Goal: Transaction & Acquisition: Purchase product/service

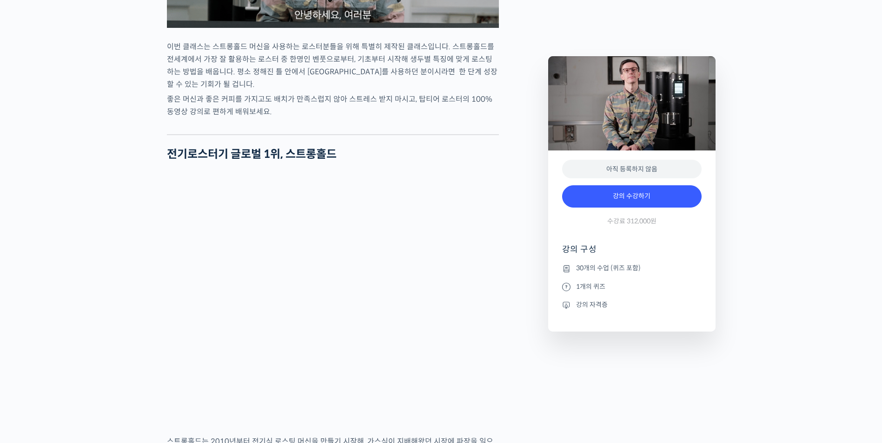
scroll to position [1348, 0]
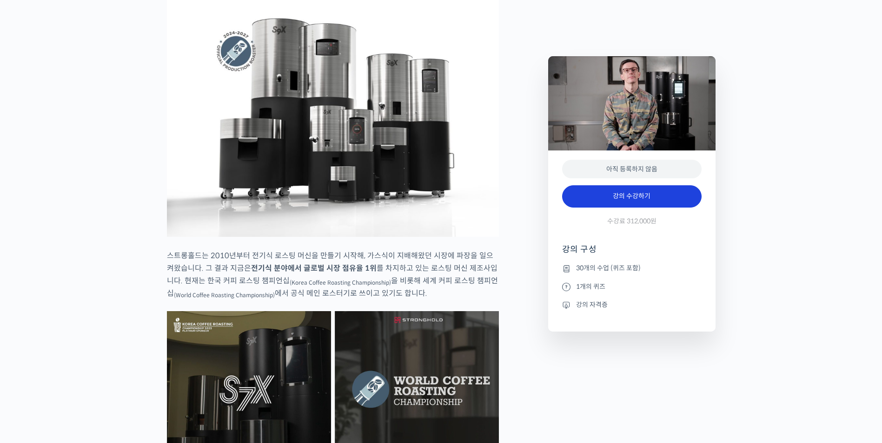
click at [653, 195] on link "강의 수강하기" at bounding box center [631, 196] width 139 height 22
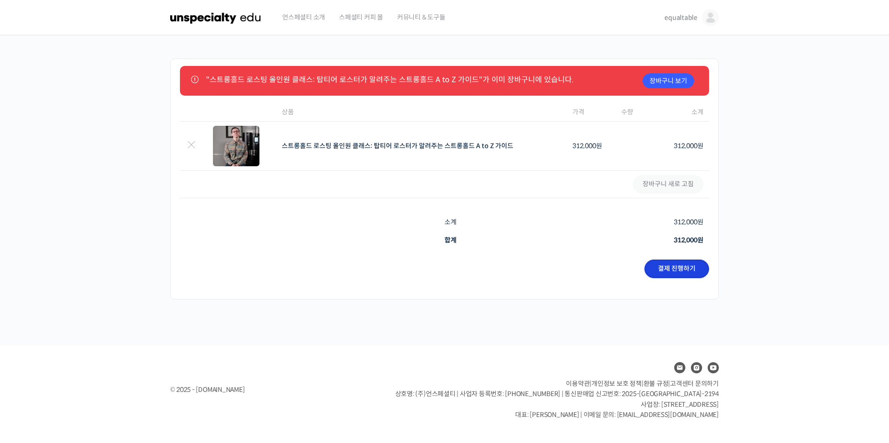
click at [670, 273] on link "결제 진행하기" at bounding box center [676, 269] width 65 height 19
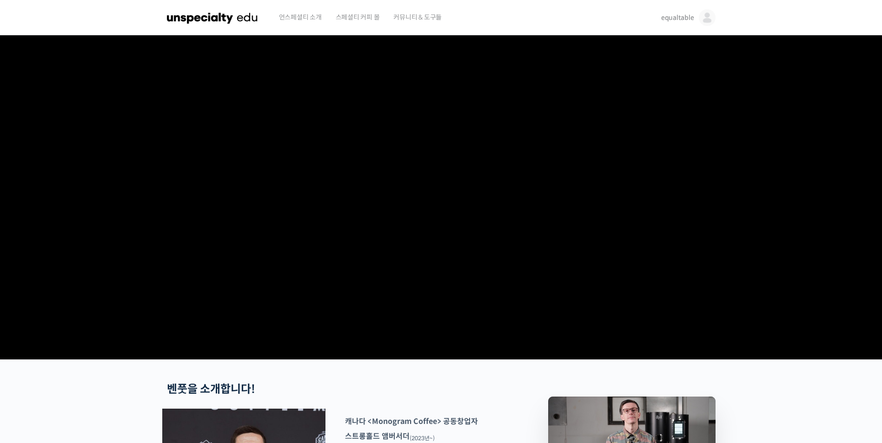
click at [313, 21] on span "언스페셜티 소개" at bounding box center [300, 17] width 43 height 35
click at [234, 16] on img at bounding box center [212, 18] width 91 height 28
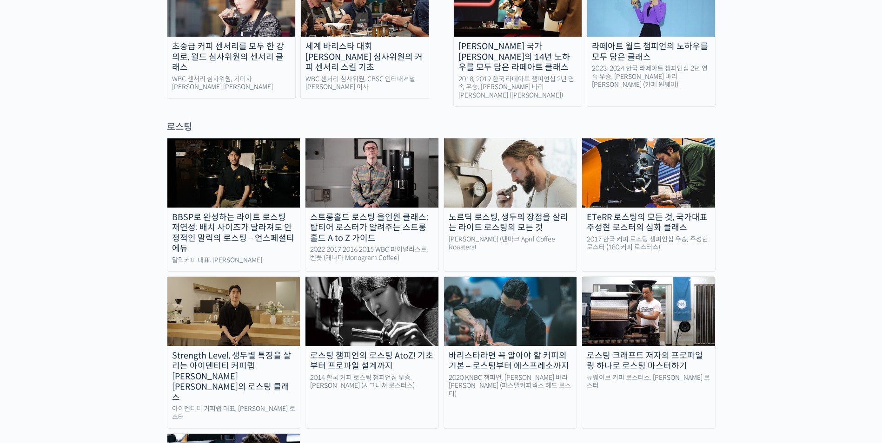
scroll to position [744, 0]
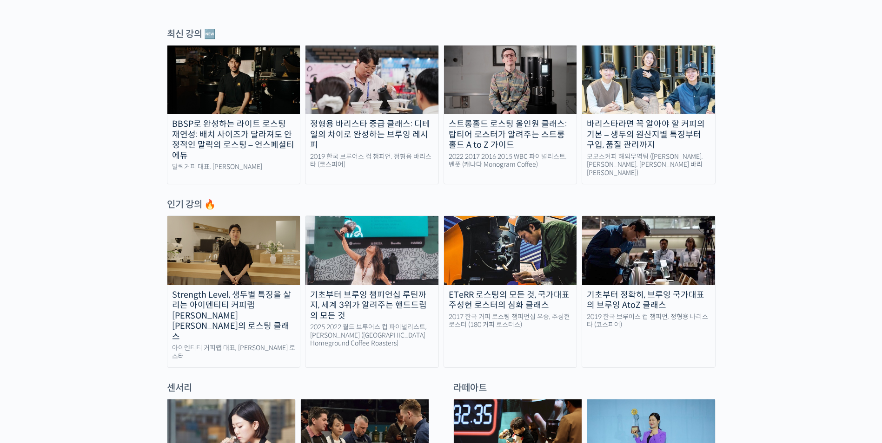
scroll to position [279, 0]
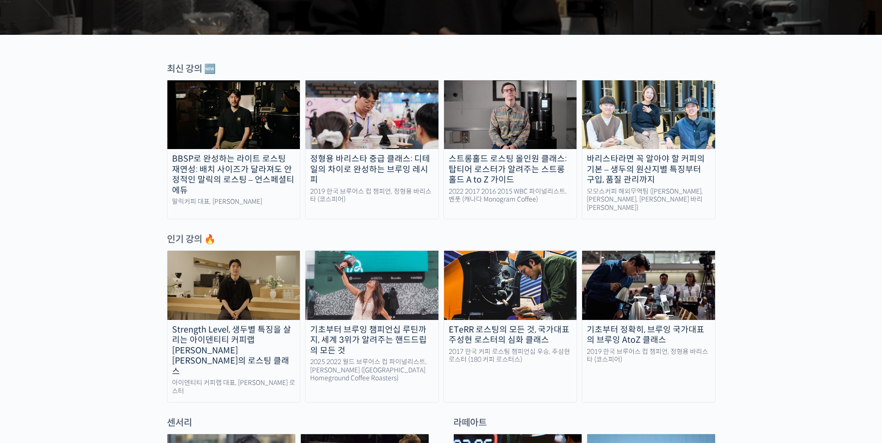
click at [522, 106] on img at bounding box center [510, 114] width 133 height 69
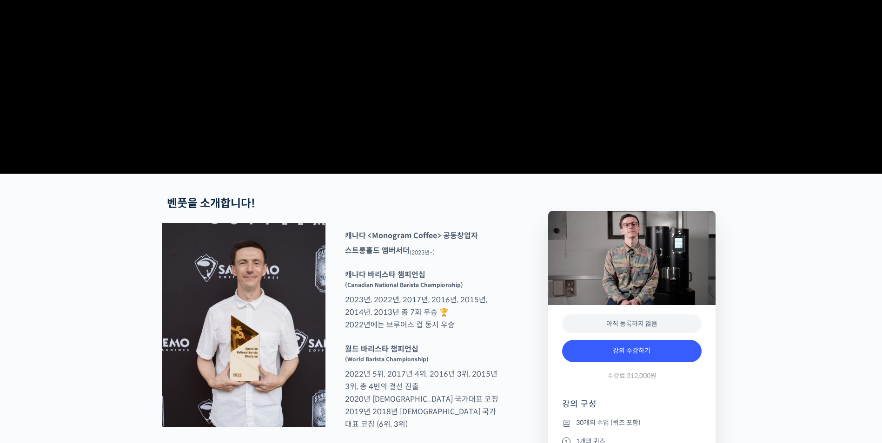
scroll to position [465, 0]
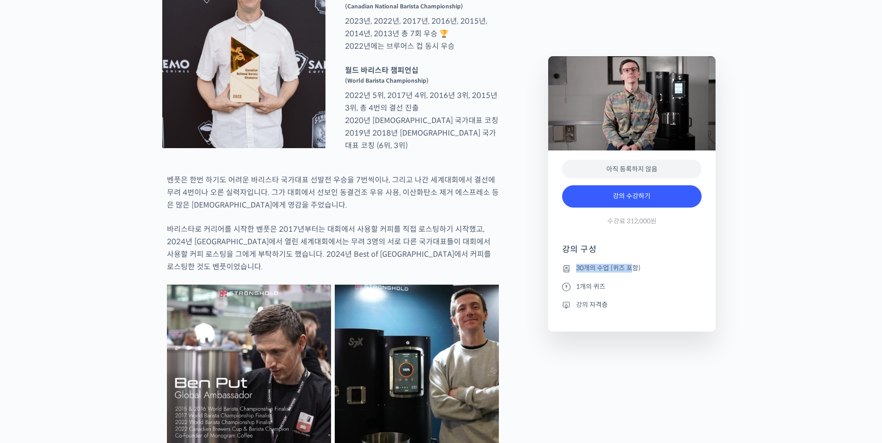
drag, startPoint x: 579, startPoint y: 266, endPoint x: 631, endPoint y: 270, distance: 52.2
click at [631, 270] on li "30개의 수업 (퀴즈 포함)" at bounding box center [631, 268] width 139 height 11
drag, startPoint x: 631, startPoint y: 270, endPoint x: 591, endPoint y: 288, distance: 43.7
click at [591, 288] on li "1개의 퀴즈" at bounding box center [631, 286] width 139 height 11
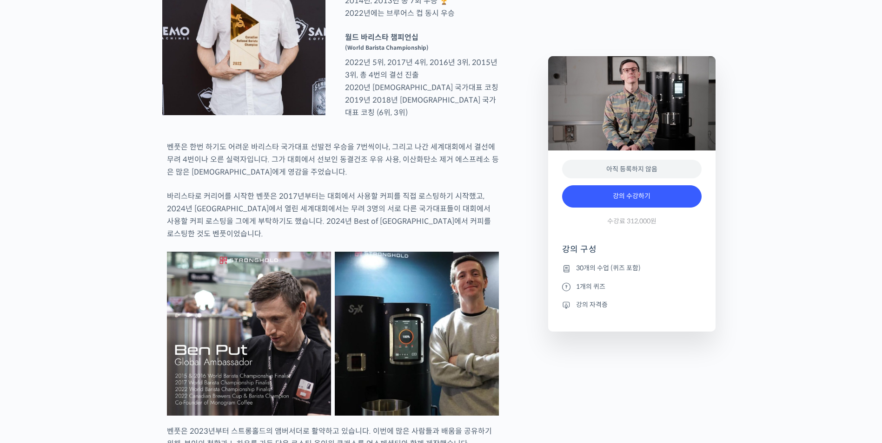
scroll to position [558, 0]
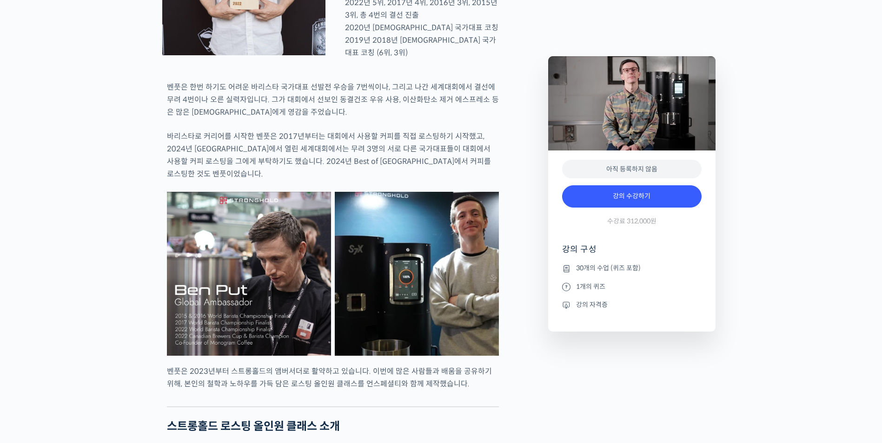
click at [569, 305] on icon at bounding box center [566, 305] width 8 height 11
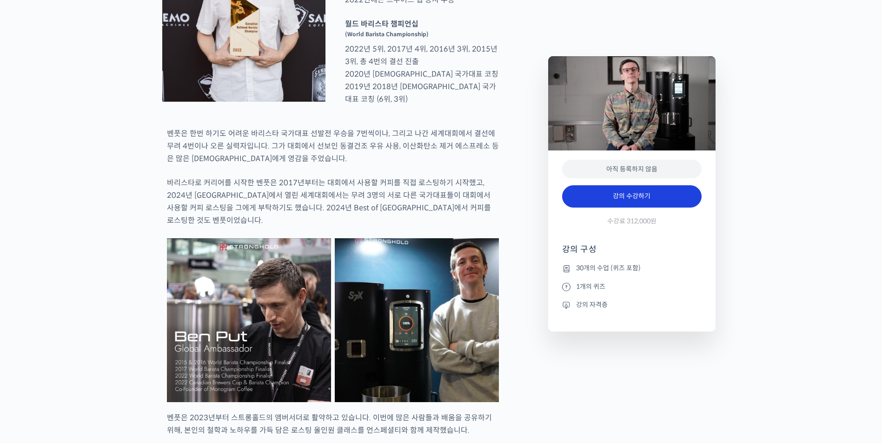
click at [651, 197] on link "강의 수강하기" at bounding box center [631, 196] width 139 height 22
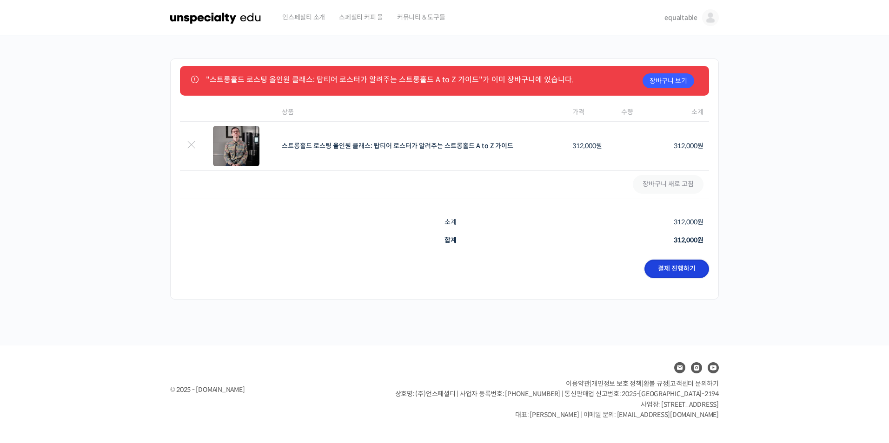
click at [685, 270] on link "결제 진행하기" at bounding box center [676, 269] width 65 height 19
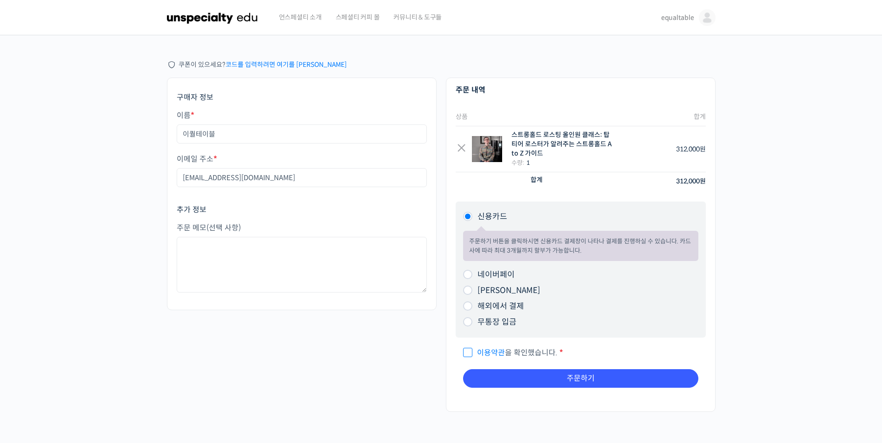
click at [472, 350] on span "이용약관 을 확인했습니다." at bounding box center [510, 353] width 94 height 10
click at [469, 350] on input "이용약관 을 확인했습니다. *" at bounding box center [466, 349] width 6 height 6
checkbox input "true"
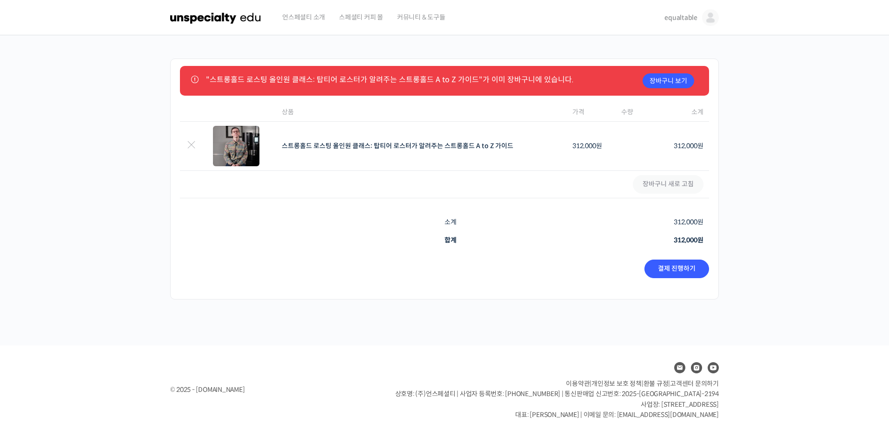
click at [686, 386] on span "고객센터 문의하기" at bounding box center [694, 384] width 49 height 8
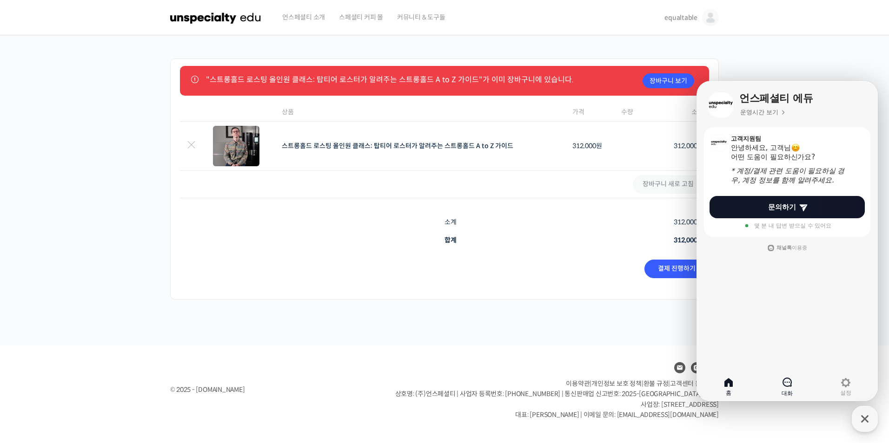
click at [791, 387] on icon at bounding box center [786, 382] width 9 height 9
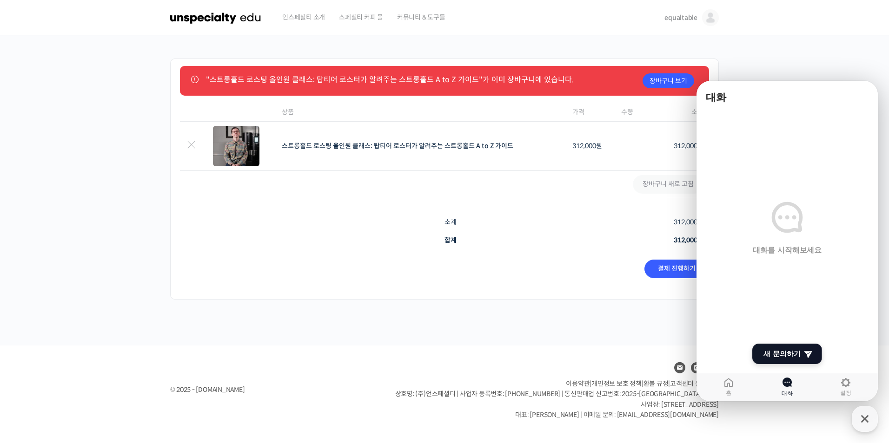
click at [789, 356] on span "새 문의하기" at bounding box center [781, 354] width 37 height 9
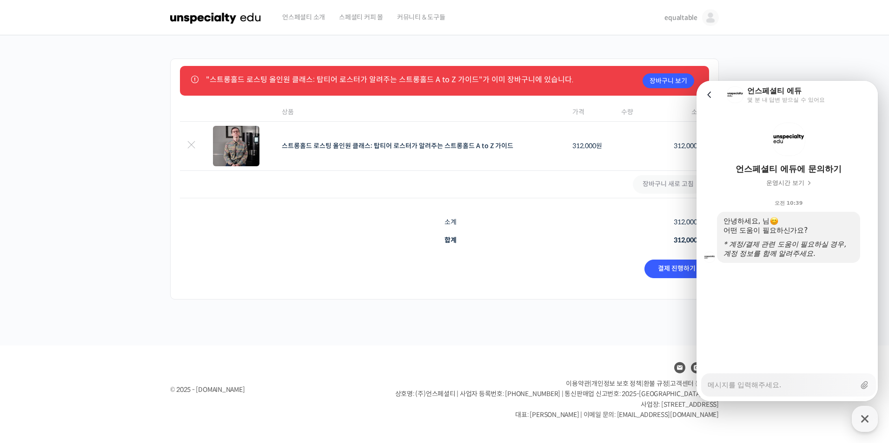
click at [764, 387] on textarea "Messenger Input Textarea" at bounding box center [780, 382] width 147 height 16
type textarea "x"
type textarea "d"
type textarea "x"
type textarea "dk"
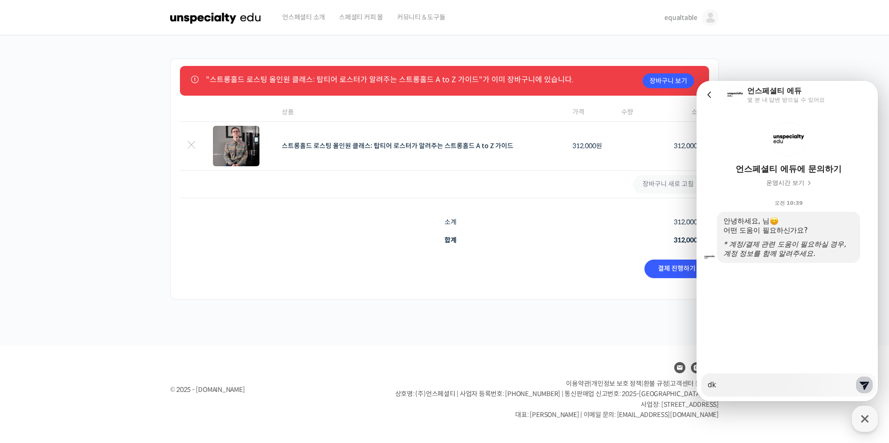
type textarea "x"
type textarea "dks"
type textarea "x"
type textarea "dkss"
type textarea "x"
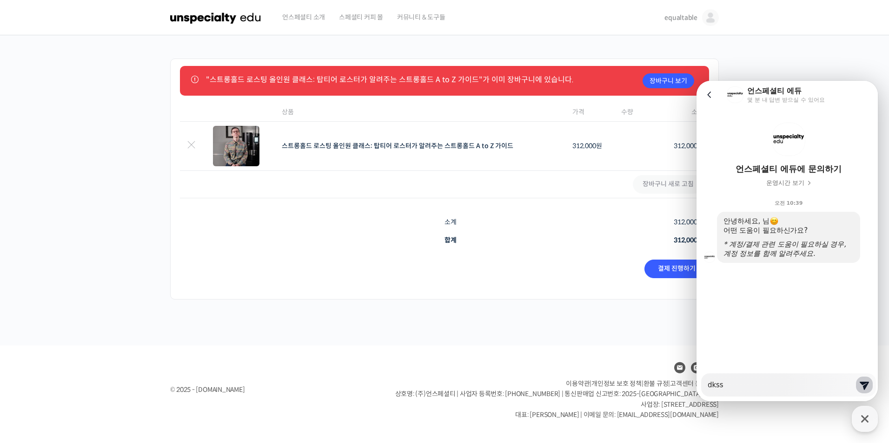
type textarea "dks"
type textarea "x"
type textarea "dk"
type textarea "x"
type textarea "d"
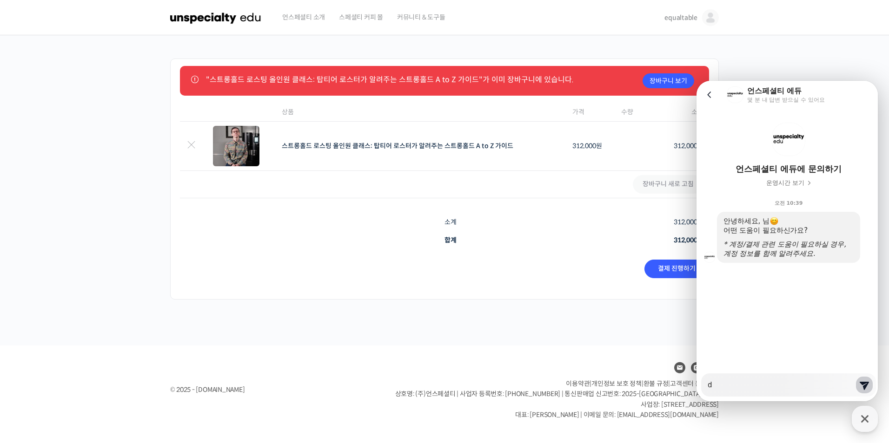
type textarea "x"
type textarea "ㅇ"
type textarea "x"
type textarea "아"
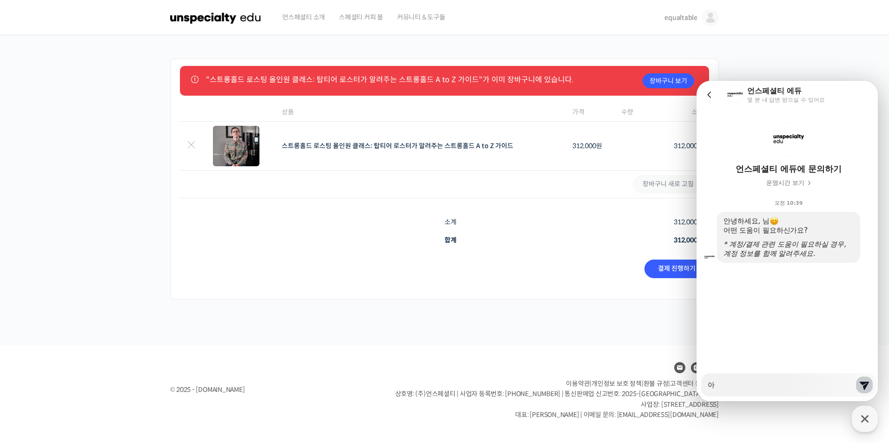
type textarea "x"
type textarea "안"
type textarea "x"
type textarea "안ㄴ"
type textarea "x"
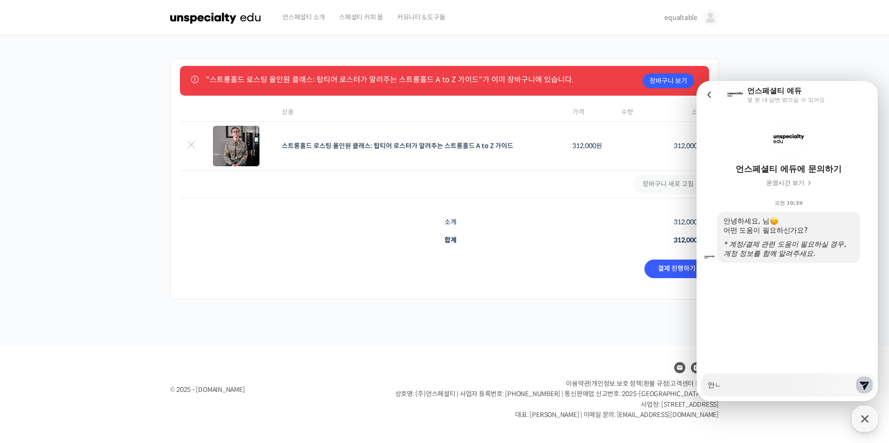
type textarea "안녀"
type textarea "x"
type textarea "안녕"
type textarea "x"
type textarea "안녕ㅎ"
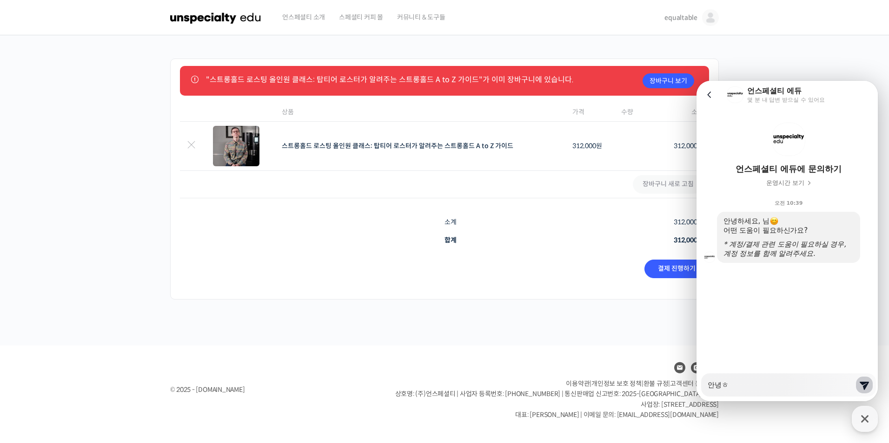
type textarea "x"
type textarea "안녕하"
type textarea "x"
type textarea "안녕핫"
type textarea "x"
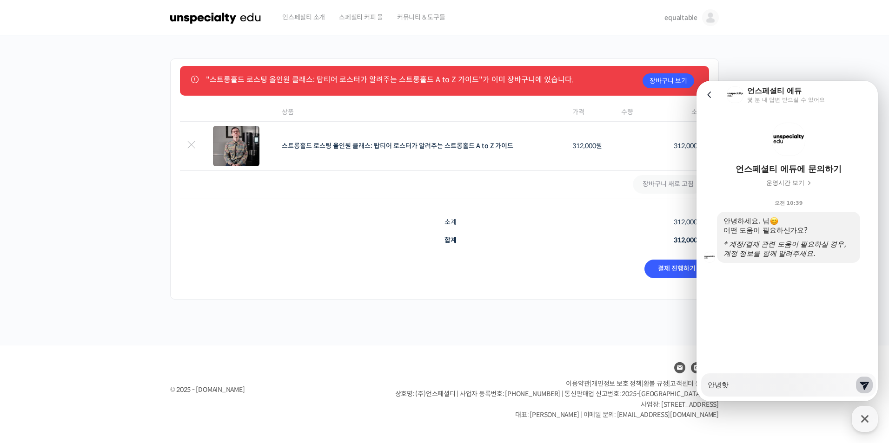
type textarea "안녕하세"
type textarea "x"
type textarea "안녕하셍"
type textarea "x"
type textarea "안녕하세요"
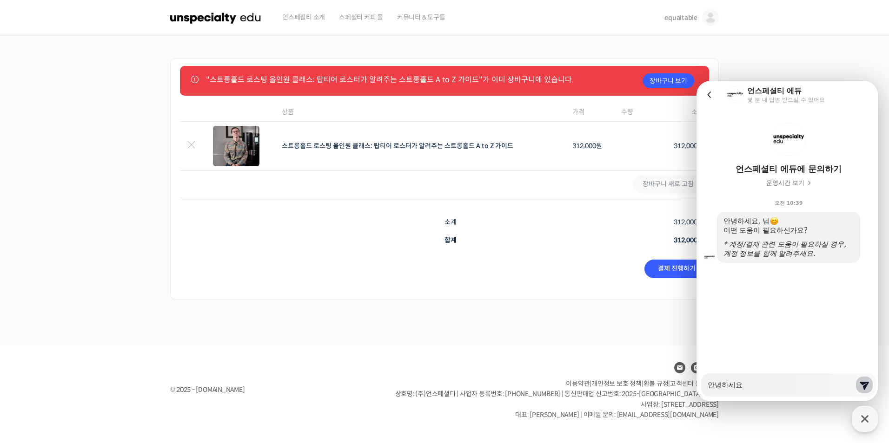
type textarea "x"
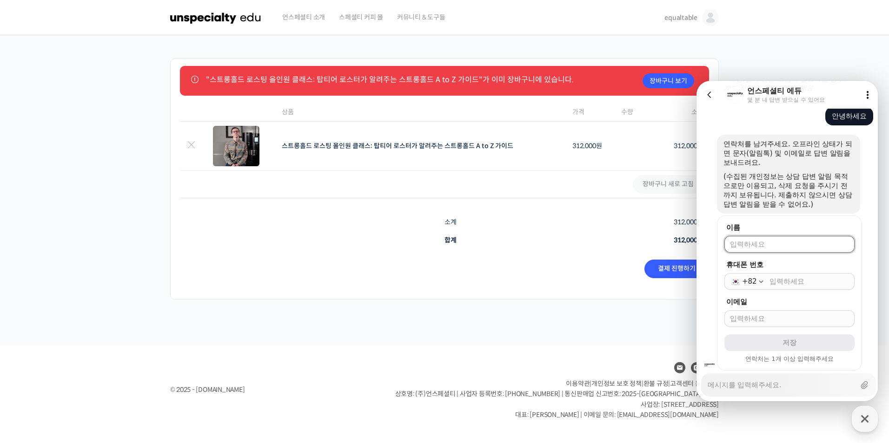
scroll to position [191, 0]
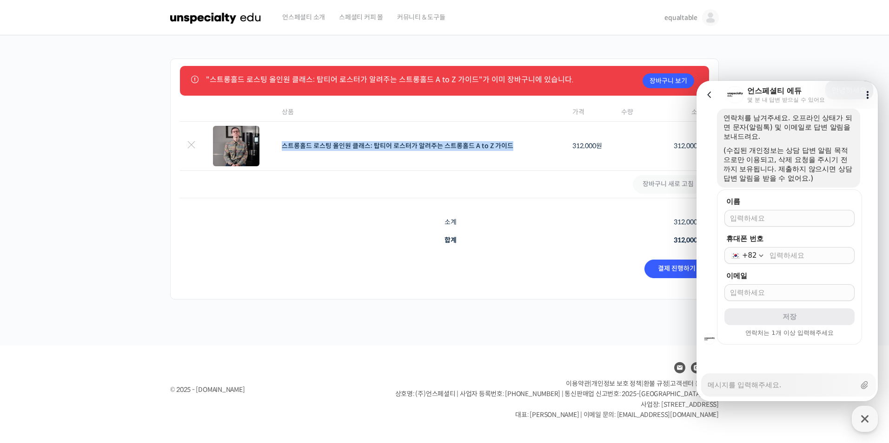
drag, startPoint x: 278, startPoint y: 147, endPoint x: 518, endPoint y: 157, distance: 240.0
click at [518, 157] on td "스트롱홀드 로스팅 올인원 클래스: 탑티어 로스터가 알려주는 스트롱홀드 A to Z 가이드" at bounding box center [421, 146] width 290 height 49
copy link "스트롱홀드 로스팅 올인원 클래스: 탑티어 로스터가 알려주는 스트롱홀드 A to Z 가이드"
drag, startPoint x: 802, startPoint y: 391, endPoint x: 707, endPoint y: 386, distance: 95.0
click at [803, 390] on div "Messenger Input Textarea" at bounding box center [780, 385] width 147 height 22
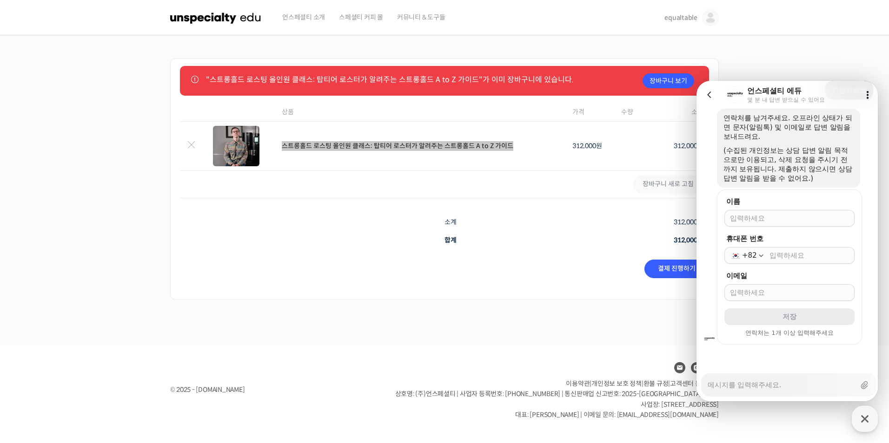
drag, startPoint x: 708, startPoint y: 386, endPoint x: 715, endPoint y: 386, distance: 6.5
click at [713, 386] on textarea "Messenger Input Textarea" at bounding box center [780, 382] width 147 height 16
click at [718, 386] on textarea "Messenger Input Textarea" at bounding box center [780, 382] width 147 height 16
paste textarea "스트롱홀드 로스팅 올인원 클래스: 탑티어 로스터가 알려주는 스트롱홀드 A to Z 가이드"
type textarea "x"
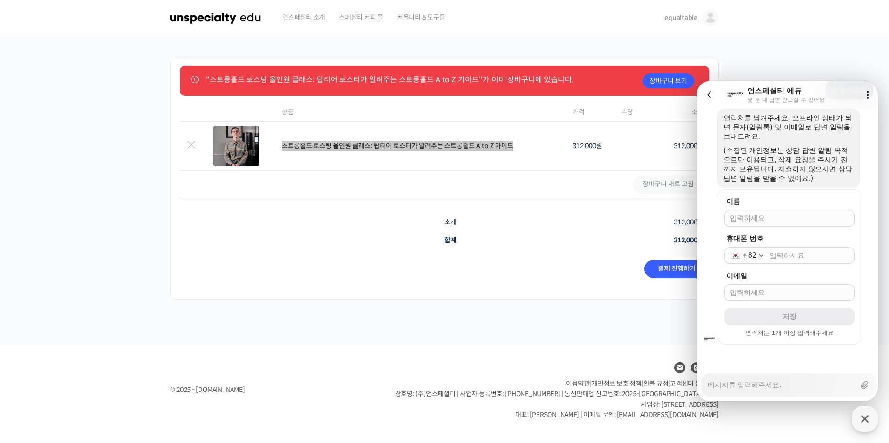
type textarea "스트롱홀드 로스팅 올인원 클래스: 탑티어 로스터가 알려주는 스트롱홀드 A to Z 가이드"
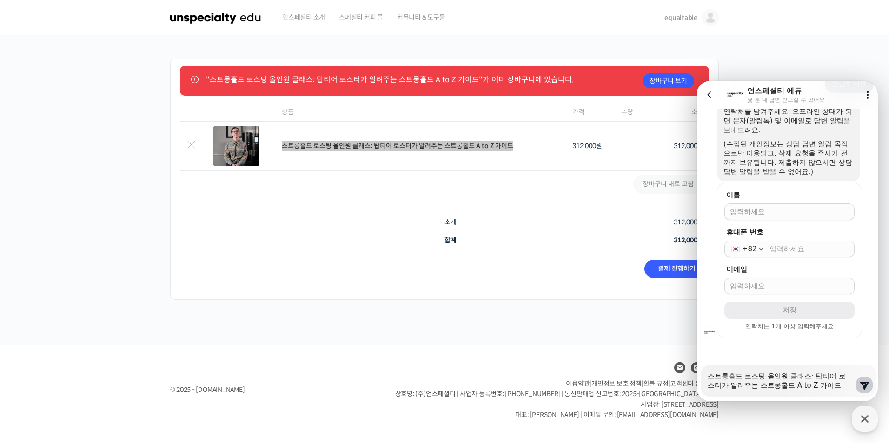
scroll to position [200, 0]
type textarea "x"
type textarea "스트롱홀드 로스팅 올인원 클래스: 탑티어 로스터가 알려주는 스트롱홀드 A to Z 가이드ㄹ"
type textarea "x"
type textarea "스트롱홀드 로스팅 올인원 클래스: 탑티어 로스터가 알려주는 스트롱홀드 A to Z 가이드르"
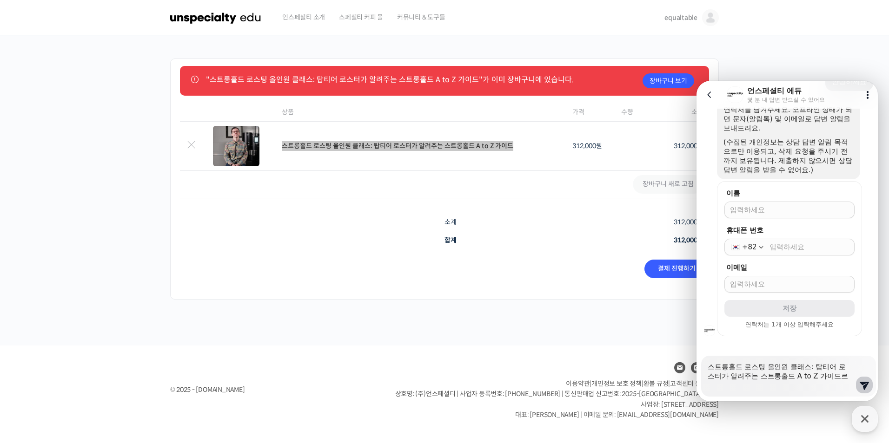
type textarea "x"
type textarea "스트롱홀드 로스팅 올인원 클래스: 탑티어 로스터가 알려주는 스트롱홀드 A to Z 가이드를"
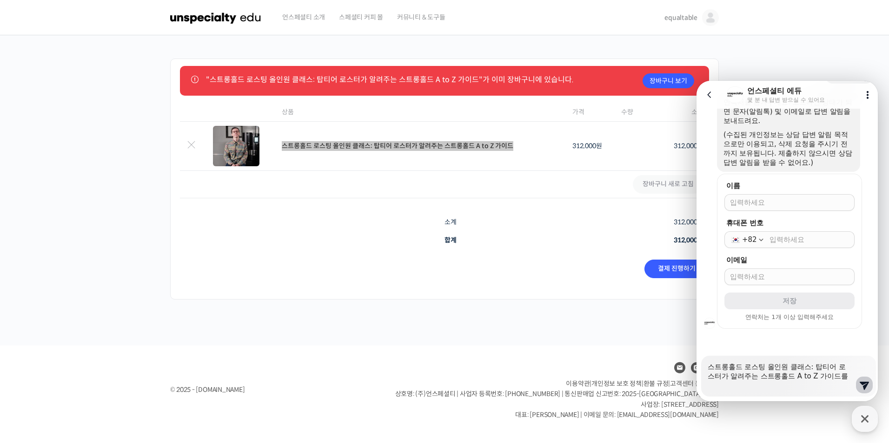
type textarea "x"
type textarea "스트롱홀드 로스팅 올인원 클래스: 탑티어 로스터가 알려주는 스트롱홀드 A to Z 가이드를"
type textarea "x"
type textarea "스트롱홀드 로스팅 올인원 클래스: 탑티어 로스터가 알려주는 스트롱홀드 A to Z 가이드를 ㄷ"
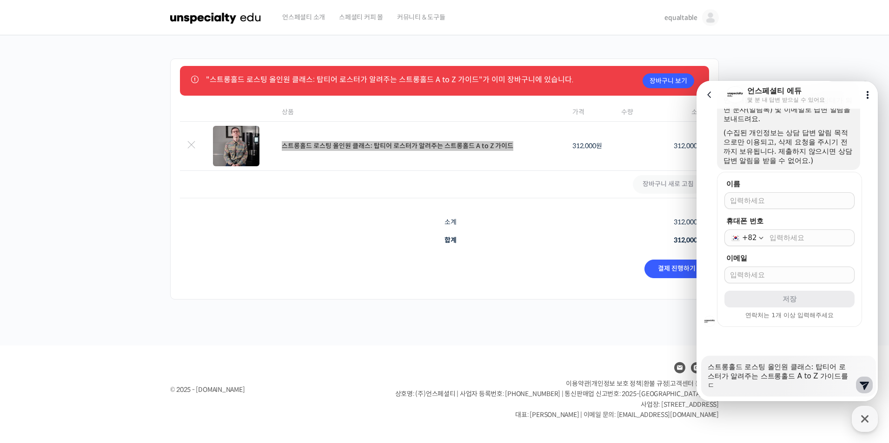
type textarea "x"
type textarea "스트롱홀드 로스팅 올인원 클래스: 탑티어 로스터가 알려주는 스트롱홀드 A to Z 가이드를 듣"
type textarea "x"
type textarea "스트롱홀드 로스팅 올인원 클래스: 탑티어 로스터가 알려주는 스트롱홀드 A to Z 가이드를 듣ㄱ"
type textarea "x"
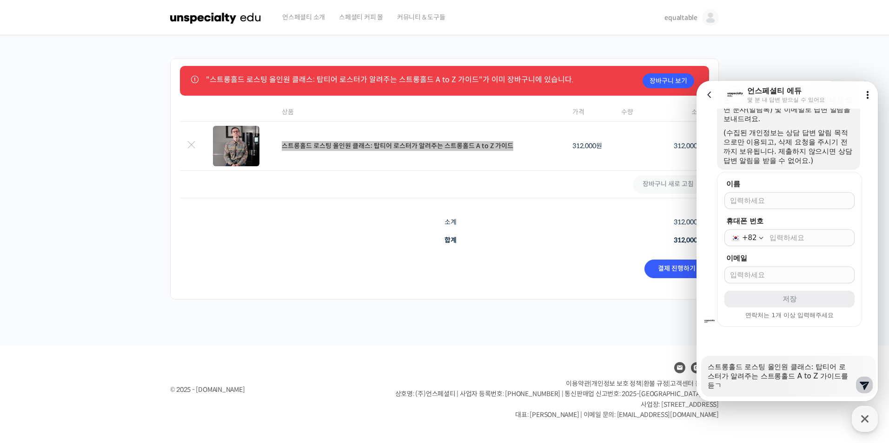
type textarea "스트롱홀드 로스팅 올인원 클래스: 탑티어 로스터가 알려주는 스트롱홀드 A to Z 가이드를 듣고"
type textarea "x"
type textarea "스트롱홀드 로스팅 올인원 클래스: 탑티어 로스터가 알려주는 스트롱홀드 A to Z 가이드를 듣공"
type textarea "x"
type textarea "스트롱홀드 로스팅 올인원 클래스: 탑티어 로스터가 알려주는 스트롱홀드 A to Z 가이드를 듣고이"
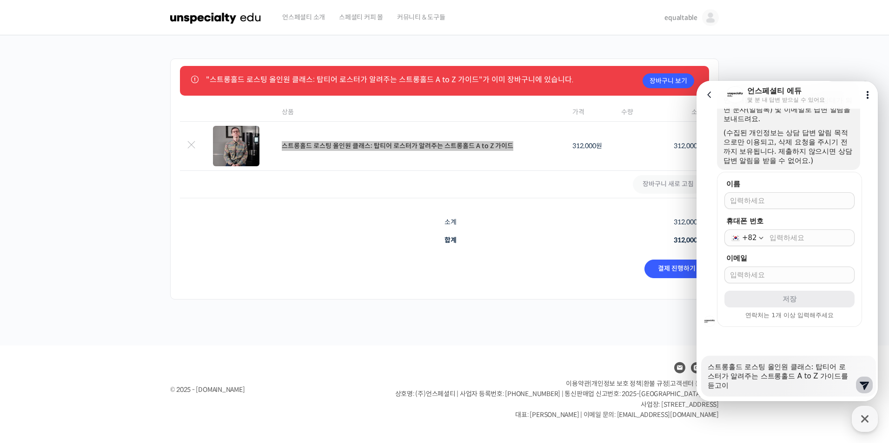
type textarea "x"
type textarea "스트롱홀드 로스팅 올인원 클래스: 탑티어 로스터가 알려주는 스트롱홀드 A to Z 가이드를 듣고ㅇ"
type textarea "x"
type textarea "스트롱홀드 로스팅 올인원 클래스: 탑티어 로스터가 알려주는 스트롱홀드 A to Z 가이드를 듣고"
type textarea "x"
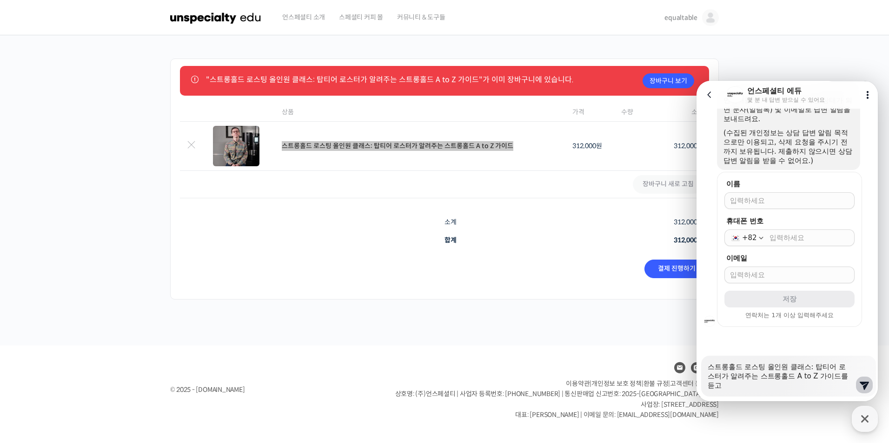
type textarea "스트롱홀드 로스팅 올인원 클래스: 탑티어 로스터가 알려주는 스트롱홀드 A to Z 가이드를 듣"
type textarea "x"
type textarea "스트롱홀드 로스팅 올인원 클래스: 탑티어 로스터가 알려주는 스트롱홀드 A to Z 가이드를"
type textarea "x"
type textarea "스트롱홀드 로스팅 올인원 클래스: 탑티어 로스터가 알려주는 스트롱홀드 A to Z 가이드를 ㄷ"
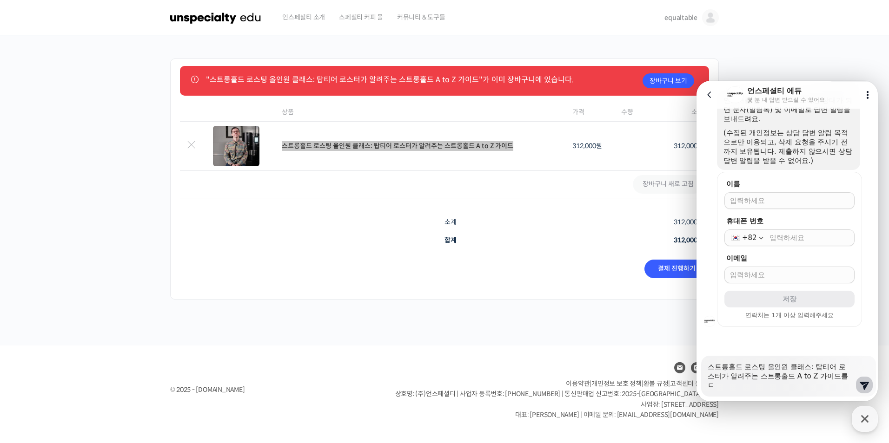
type textarea "x"
type textarea "스트롱홀드 로스팅 올인원 클래스: 탑티어 로스터가 알려주는 스트롱홀드 A to Z 가이드를 드"
type textarea "x"
type textarea "스트롱홀드 로스팅 올인원 클래스: 탑티어 로스터가 알려주는 스트롱홀드 A to Z 가이드를 듣"
type textarea "x"
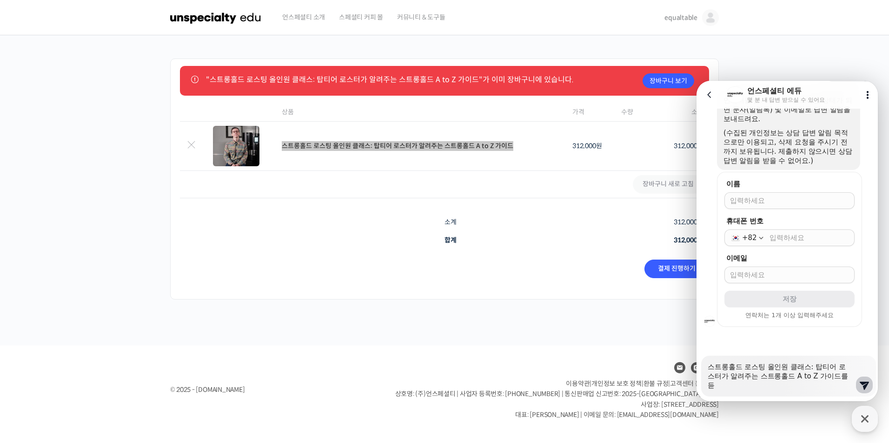
type textarea "스트롱홀드 로스팅 올인원 클래스: 탑티어 로스터가 알려주는 스트롱홀드 A to Z 가이드를 듣ㄱ"
type textarea "x"
type textarea "스트롱홀드 로스팅 올인원 클래스: 탑티어 로스터가 알려주는 스트롱홀드 A to Z 가이드를 듣고"
type textarea "x"
type textarea "스트롱홀드 로스팅 올인원 클래스: 탑티어 로스터가 알려주는 스트롱홀드 A to Z 가이드를 듣고"
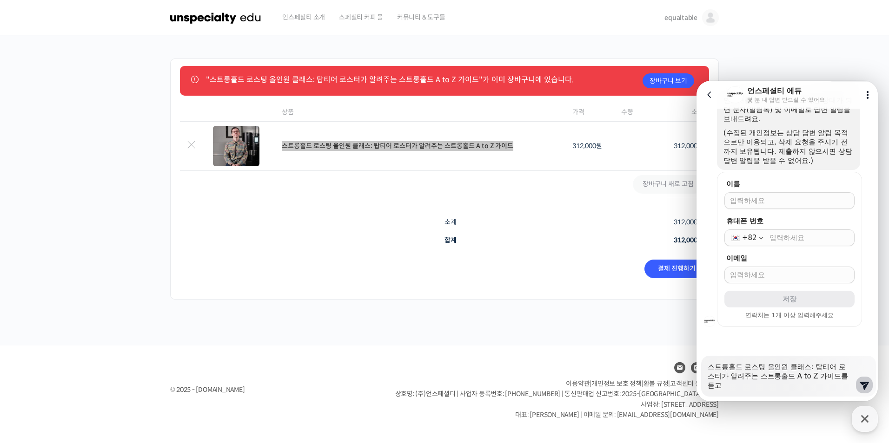
type textarea "x"
type textarea "스트롱홀드 로스팅 올인원 클래스: 탑티어 로스터가 알려주는 스트롱홀드 A to Z 가이드를 듣고 ㅇ"
type textarea "x"
type textarea "스트롱홀드 로스팅 올인원 클래스: 탑티어 로스터가 알려주는 스트롱홀드 A to Z 가이드를 듣고 이"
type textarea "x"
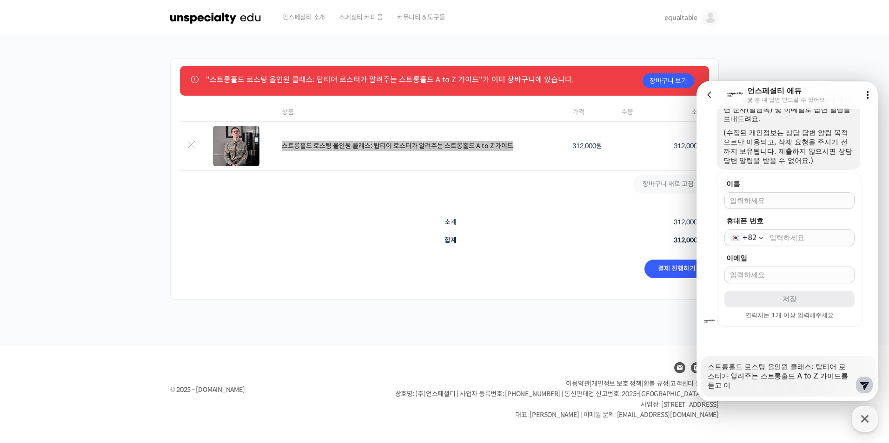
type textarea "스트롱홀드 로스팅 올인원 클래스: 탑티어 로스터가 알려주는 스트롱홀드 A to Z 가이드를 듣고 있"
type textarea "x"
type textarea "스트롱홀드 로스팅 올인원 클래스: 탑티어 로스터가 알려주는 스트롱홀드 A to Z 가이드를 듣고 있ㅇ"
type textarea "x"
type textarea "스트롱홀드 로스팅 올인원 클래스: 탑티어 로스터가 알려주는 스트롱홀드 A to Z 가이드를 듣고 있어"
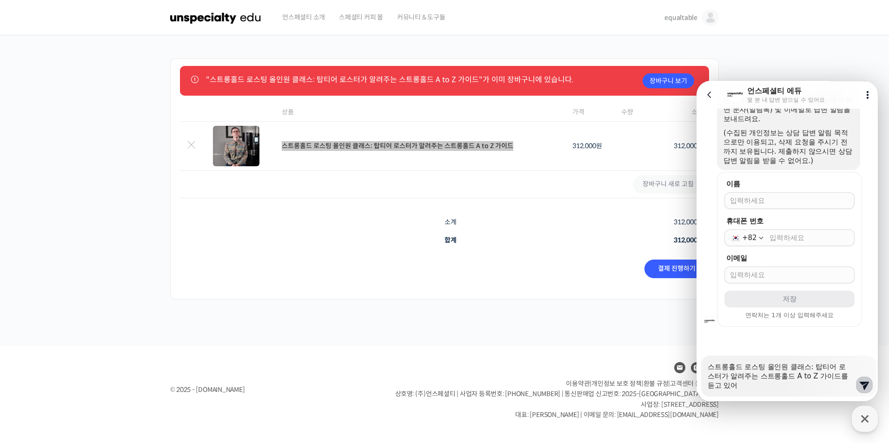
type textarea "x"
type textarea "스트롱홀드 로스팅 올인원 클래스: 탑티어 로스터가 알려주는 스트롱홀드 A to Z 가이드를 듣고 있었"
type textarea "x"
type textarea "스트롱홀드 로스팅 올인원 클래스: 탑티어 로스터가 알려주는 스트롱홀드 A to Z 가이드를 듣고 있었ㄴ"
type textarea "x"
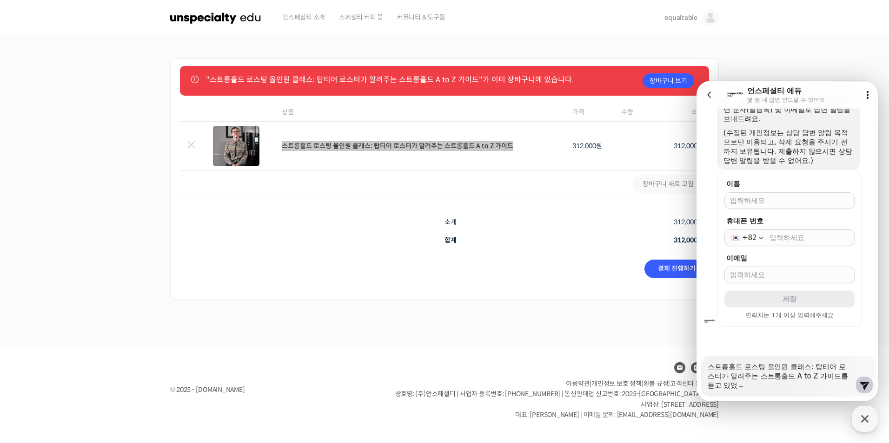
type textarea "스트롱홀드 로스팅 올인원 클래스: 탑티어 로스터가 알려주는 스트롱홀드 A to Z 가이드를 듣고 있었느"
type textarea "x"
type textarea "스트롱홀드 로스팅 올인원 클래스: 탑티어 로스터가 알려주는 스트롱홀드 A to Z 가이드를 듣고 있었는"
type textarea "x"
type textarea "스트롱홀드 로스팅 올인원 클래스: 탑티어 로스터가 알려주는 스트롱홀드 A to Z 가이드를 듣고 있었는ㄷ"
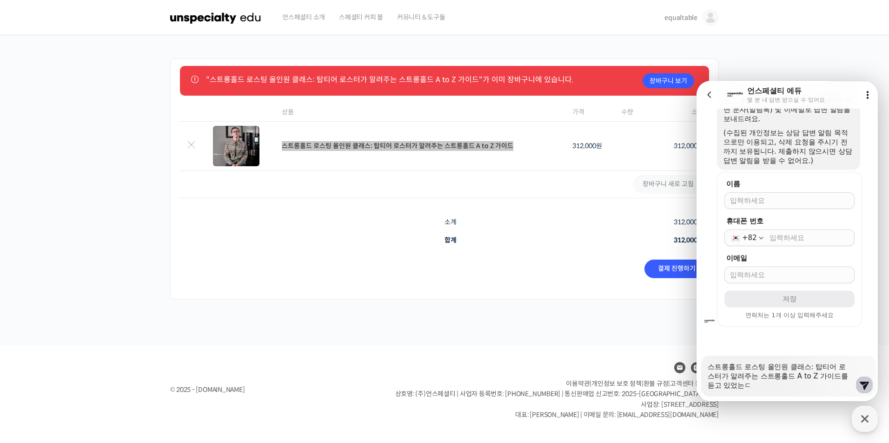
type textarea "x"
type textarea "스트롱홀드 로스팅 올인원 클래스: 탑티어 로스터가 알려주는 스트롱홀드 A to Z 가이드를 듣고 있었는데"
type textarea "x"
type textarea "스트롱홀드 로스팅 올인원 클래스: 탑티어 로스터가 알려주는 스트롱홀드 A to Z 가이드를 듣고 있었는데"
type textarea "x"
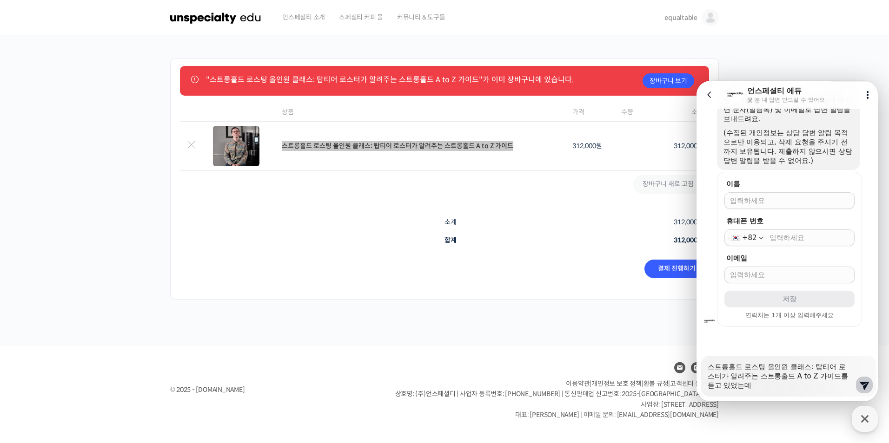
type textarea "스트롱홀드 로스팅 올인원 클래스: 탑티어 로스터가 알려주는 스트롱홀드 A to Z 가이드를 듣고 있었는데 ㅇ"
type textarea "x"
type textarea "스트롱홀드 로스팅 올인원 클래스: 탑티어 로스터가 알려주는 스트롱홀드 A to Z 가이드를 듣고 있었는데 유"
type textarea "x"
type textarea "스트롱홀드 로스팅 올인원 클래스: 탑티어 로스터가 알려주는 스트롱홀드 A to Z 가이드를 듣고 있었는데 윻"
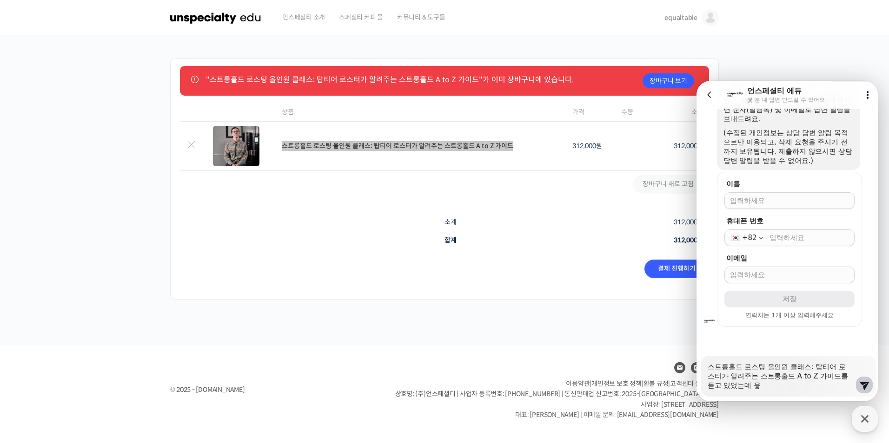
type textarea "x"
type textarea "스트롱홀드 로스팅 올인원 클래스: 탑티어 로스터가 알려주는 스트롱홀드 A to Z 가이드를 듣고 있었는데 [PERSON_NAME]"
type textarea "x"
type textarea "스트롱홀드 로스팅 올인원 클래스: 탑티어 로스터가 알려주는 스트롱홀드 A to Z 가이드를 듣고 있었는데 유횩"
type textarea "x"
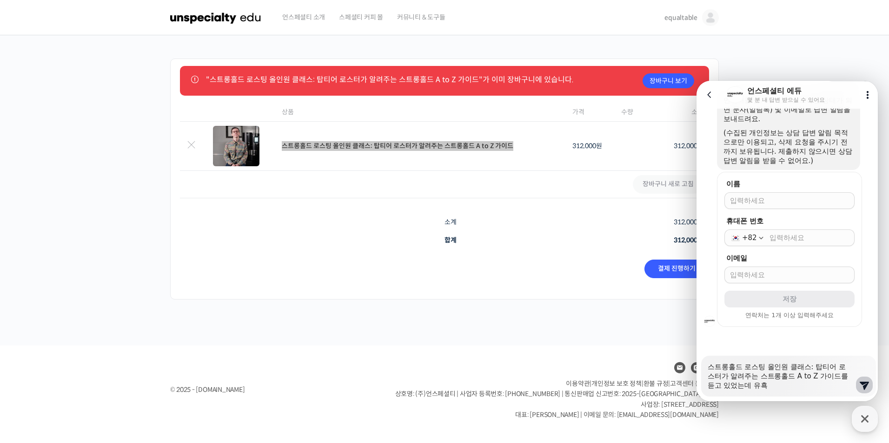
type textarea "스트롱홀드 로스팅 올인원 클래스: 탑티어 로스터가 알려주는 스트롱홀드 A to Z 가이드를 듣고 있었는데 [PERSON_NAME]"
type textarea "x"
type textarea "스트롱홀드 로스팅 올인원 클래스: 탑티어 로스터가 알려주는 스트롱홀드 A to Z 가이드를 듣고 있었는데 유효깋"
type textarea "x"
type textarea "스트롱홀드 로스팅 올인원 클래스: 탑티어 로스터가 알려주는 스트롱홀드 A to Z 가이드를 듣고 있었는데 유효기하"
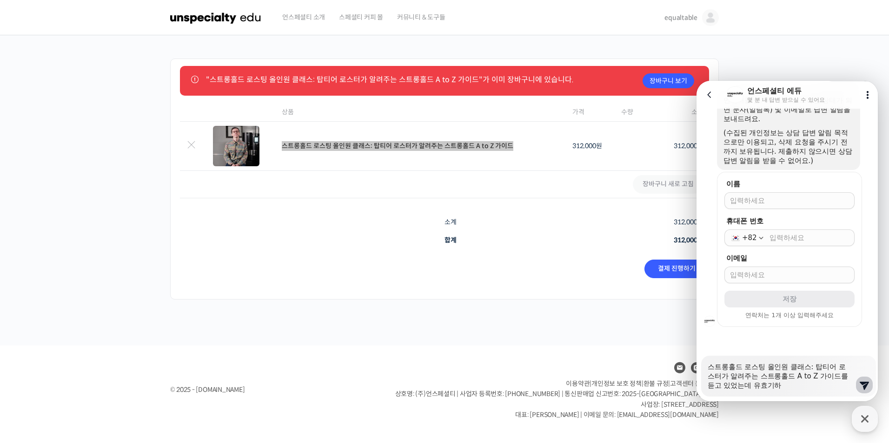
type textarea "x"
type textarea "스트롱홀드 로스팅 올인원 클래스: 탑티어 로스터가 알려주는 스트롱홀드 A to Z 가이드를 듣고 있었는데 유효기한"
type textarea "x"
type textarea "스트롱홀드 로스팅 올인원 클래스: 탑티어 로스터가 알려주는 스트롱홀드 A to Z 가이드를 듣고 있었는데 유효기한ㅇ"
type textarea "x"
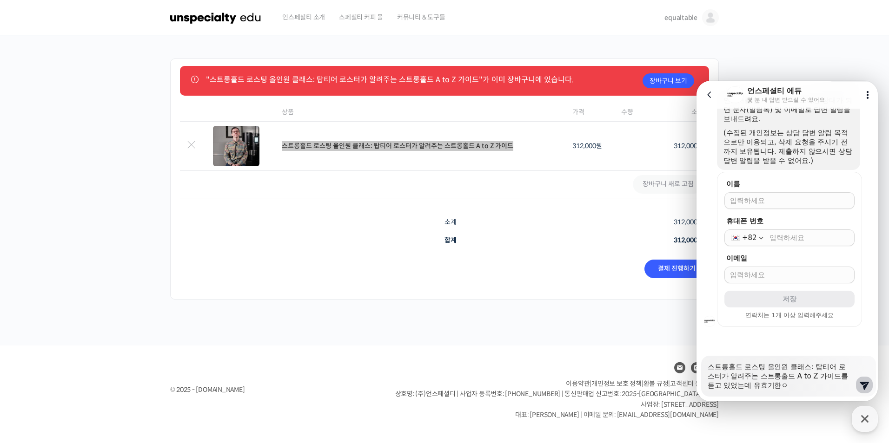
type textarea "스트롱홀드 로스팅 올인원 클래스: 탑티어 로스터가 알려주는 스트롱홀드 A to Z 가이드를 듣고 있었는데 유효기한이"
type textarea "x"
type textarea "스트롱홀드 로스팅 올인원 클래스: 탑티어 로스터가 알려주는 스트롱홀드 A to Z 가이드를 듣고 있었는데 유효기한이"
type textarea "x"
type textarea "스트롱홀드 로스팅 올인원 클래스: 탑티어 로스터가 알려주는 스트롱홀드 A to Z 가이드를 듣고 있었는데 유효기한이 1"
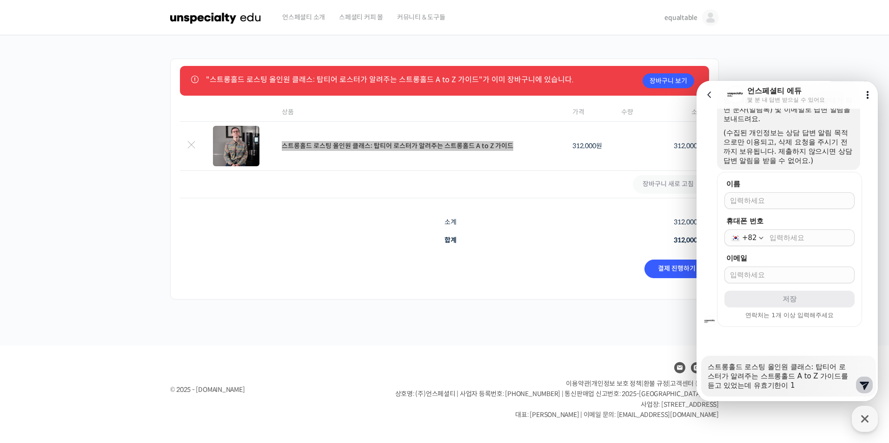
type textarea "x"
type textarea "스트롱홀드 로스팅 올인원 클래스: 탑티어 로스터가 알려주는 스트롱홀드 A to Z 가이드를 듣고 있었는데 유효기한이 1ㄴ"
type textarea "x"
type textarea "스트롱홀드 로스팅 올인원 클래스: 탑티어 로스터가 알려주는 스트롱홀드 A to Z 가이드를 듣고 있었는데 유효기한이 1녀"
type textarea "x"
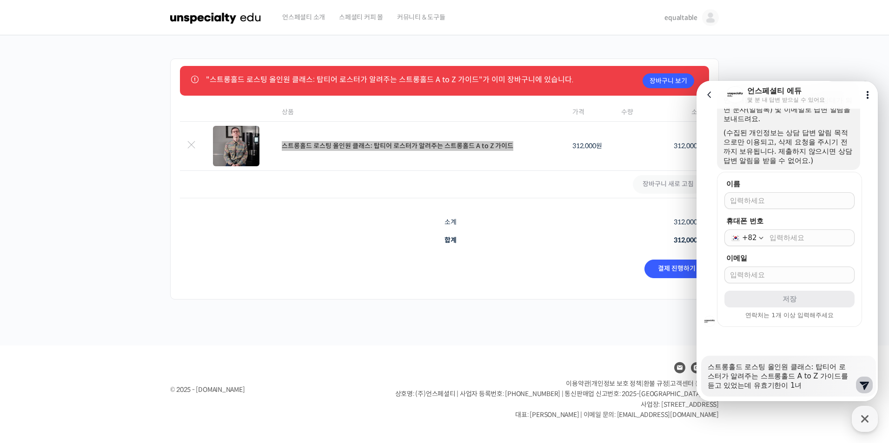
type textarea "스트롱홀드 로스팅 올인원 클래스: 탑티어 로스터가 알려주는 스트롱홀드 A to Z 가이드를 듣고 있었는데 유효기한이 1년"
type textarea "x"
type textarea "스트롱홀드 로스팅 올인원 클래스: 탑티어 로스터가 알려주는 스트롱홀드 A to Z 가이드를 듣고 있었는데 유효기한이 1년ㅇ"
type textarea "x"
type textarea "스트롱홀드 로스팅 올인원 클래스: 탑티어 로스터가 알려주는 스트롱홀드 A to Z 가이드를 듣고 있었는데 유효기한이 1년이"
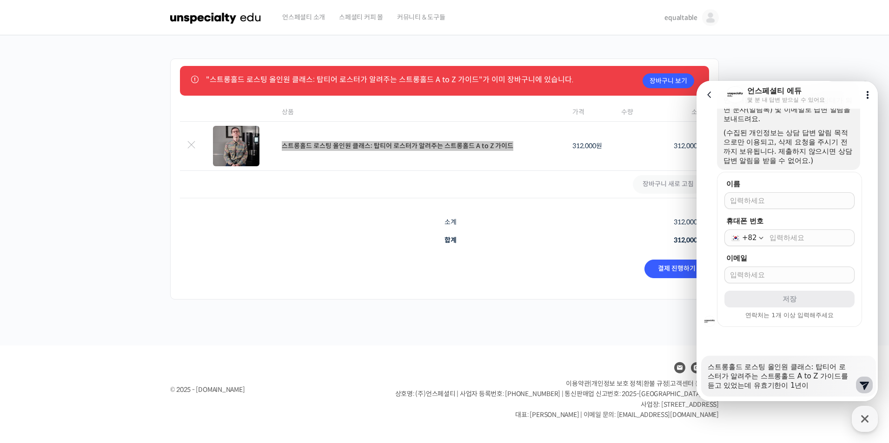
type textarea "x"
type textarea "스트롱홀드 로스팅 올인원 클래스: 탑티어 로스터가 알려주는 스트롱홀드 A to Z 가이드를 듣고 있었는데 유효기한이 1년이"
type textarea "x"
type textarea "스트롱홀드 로스팅 올인원 클래스: 탑티어 로스터가 알려주는 스트롱홀드 A to Z 가이드를 듣고 있었는데 유효기한이 1년이 ㄷ"
type textarea "x"
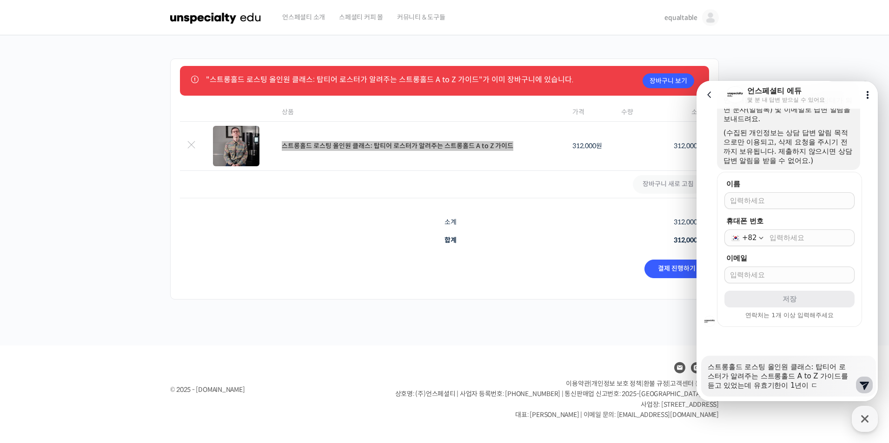
type textarea "스트롱홀드 로스팅 올인원 클래스: 탑티어 로스터가 알려주는 스트롱홀드 A to Z 가이드를 듣고 있었는데 유효기한이 1년이 도"
type textarea "x"
type textarea "스트롱홀드 로스팅 올인원 클래스: 탑티어 로스터가 알려주는 스트롱홀드 A to Z 가이드를 듣고 있었는데 유효기한이 1년이 되"
type textarea "x"
type textarea "스트롱홀드 로스팅 올인원 클래스: 탑티어 로스터가 알려주는 스트롱홀드 A to Z 가이드를 듣고 있었는데 유효기한이 1년이 된"
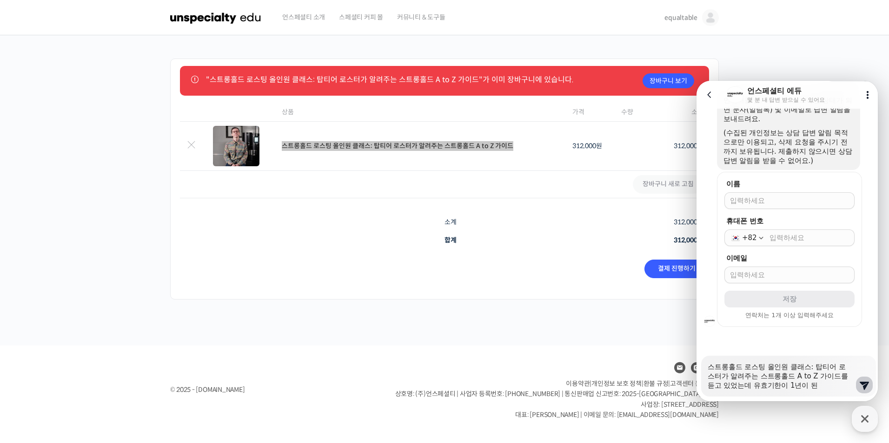
type textarea "x"
type textarea "스트롱홀드 로스팅 올인원 클래스: 탑티어 로스터가 알려주는 스트롱홀드 A to Z 가이드를 듣고 있었는데 유효기한이 1년이 된"
type textarea "x"
type textarea "스트롱홀드 로스팅 올인원 클래스: 탑티어 로스터가 알려주는 스트롱홀드 A to Z 가이드를 듣고 있었는데 유효기한이 1년이 된 ㅈ"
type textarea "x"
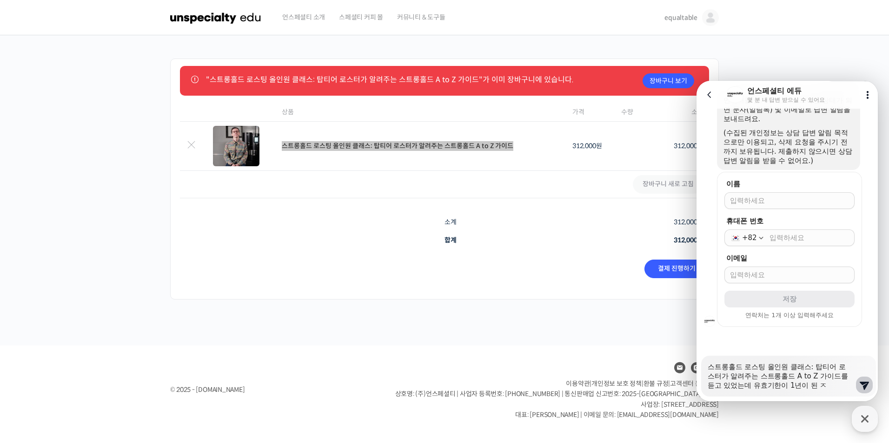
type textarea "스트롱홀드 로스팅 올인원 클래스: 탑티어 로스터가 알려주는 스트롱홀드 A to Z 가이드를 듣고 있었는데 유효기한이 1년이 된 주"
type textarea "x"
type textarea "스트롱홀드 로스팅 올인원 클래스: 탑티어 로스터가 알려주는 스트롱홀드 A to Z 가이드를 듣고 있었는데 유효기한이 1년이 된 줄"
type textarea "x"
type textarea "스트롱홀드 로스팅 올인원 클래스: 탑티어 로스터가 알려주는 스트롱홀드 A to Z 가이드를 듣고 있었는데 유효기한이 1년이 된 줄"
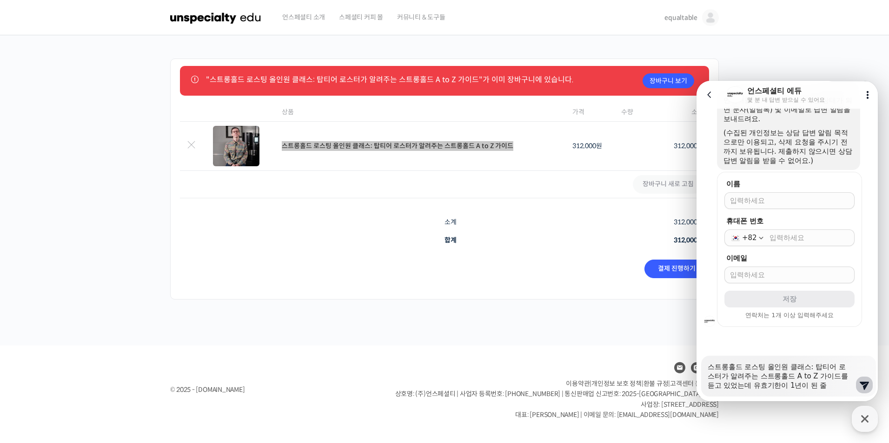
type textarea "x"
type textarea "스트롱홀드 로스팅 올인원 클래스: 탑티어 로스터가 알려주는 스트롱홀드 A to Z 가이드를 듣고 있었는데 유효기한이 1년이 된 줄 ㅁ"
type textarea "x"
type textarea "스트롱홀드 로스팅 올인원 클래스: 탑티어 로스터가 알려주는 스트롱홀드 A to Z 가이드를 듣고 있었는데 유효기한이 1년이 된 줄 모"
type textarea "x"
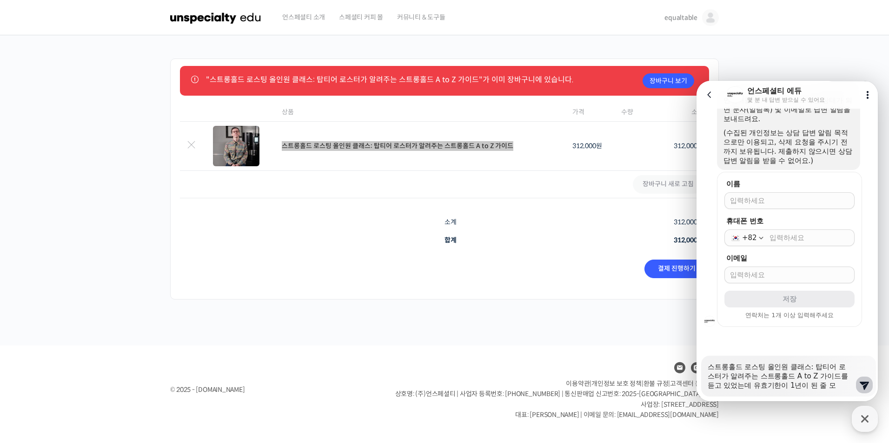
type textarea "스트롱홀드 로스팅 올인원 클래스: 탑티어 로스터가 알려주는 스트롱홀드 A to Z 가이드를 듣고 있었는데 유효기한이 1년이 된 줄 몰"
type textarea "x"
type textarea "스트롱홀드 로스팅 올인원 클래스: 탑티어 로스터가 알려주는 스트롱홀드 A to Z 가이드를 듣고 있었는데 유효기한이 1년이 된 줄 몰ㄹ"
type textarea "x"
type textarea "스트롱홀드 로스팅 올인원 클래스: 탑티어 로스터가 알려주는 스트롱홀드 A to Z 가이드를 듣고 있었는데 유효기한이 1년이 된 줄 몰라"
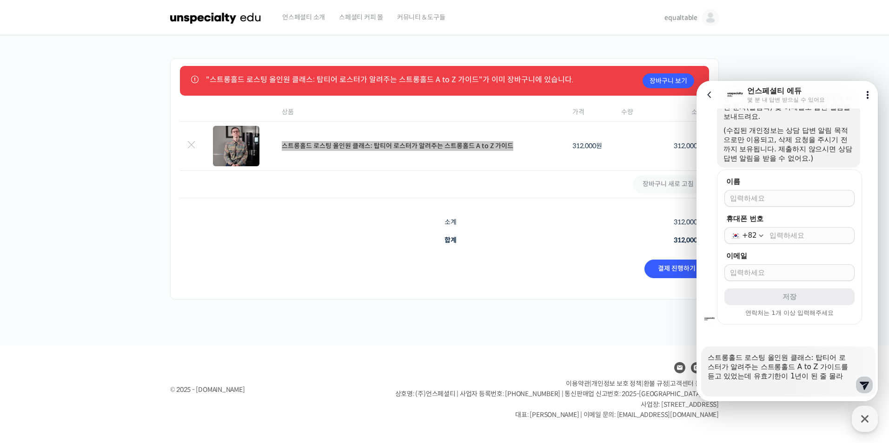
type textarea "x"
type textarea "스트롱홀드 로스팅 올인원 클래스: 탑티어 로스터가 알려주는 스트롱홀드 A to Z 가이드를 듣고 있었는데 유효기한이 1년이 된 줄 몰랐"
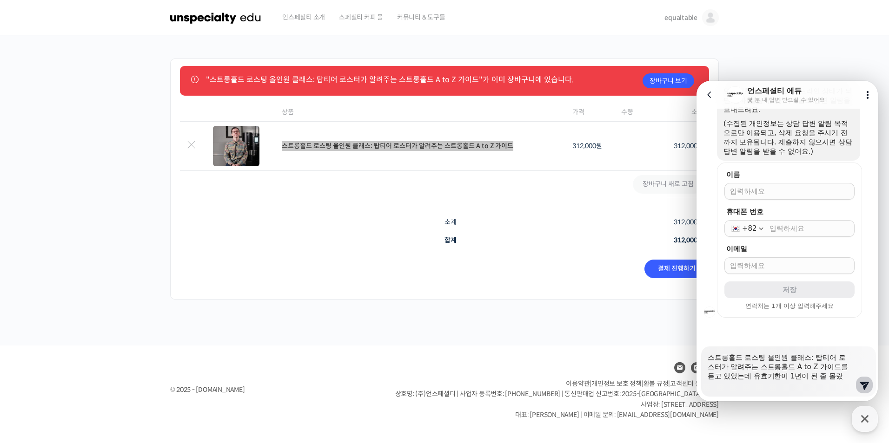
type textarea "x"
type textarea "스트롱홀드 로스팅 올인원 클래스: 탑티어 로스터가 알려주는 스트롱홀드 A to Z 가이드를 듣고 있었는데 유효기한이 1년이 된 줄 몰랐ㄴ"
type textarea "x"
type textarea "스트롱홀드 로스팅 올인원 클래스: 탑티어 로스터가 알려주는 스트롱홀드 A to Z 가이드를 듣고 있었는데 유효기한이 1년이 된 줄 몰랐네"
type textarea "x"
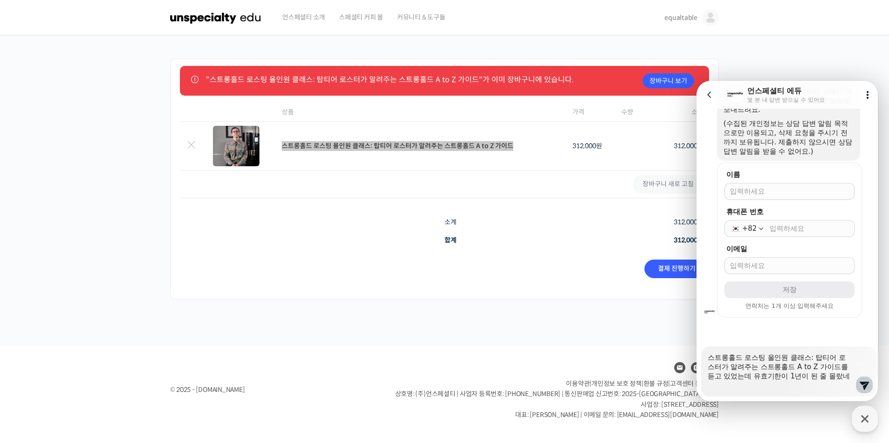
type textarea "스트롱홀드 로스팅 올인원 클래스: 탑티어 로스터가 알려주는 스트롱홀드 A to Z 가이드를 듣고 있었는데 유효기한이 1년이 된 줄 몰랐넹"
type textarea "x"
type textarea "스트롱홀드 로스팅 올인원 클래스: 탑티어 로스터가 알려주는 스트롱홀드 A to Z 가이드를 듣고 있었는데 유효기한이 1년이 된 줄 몰랐네요"
type textarea "x"
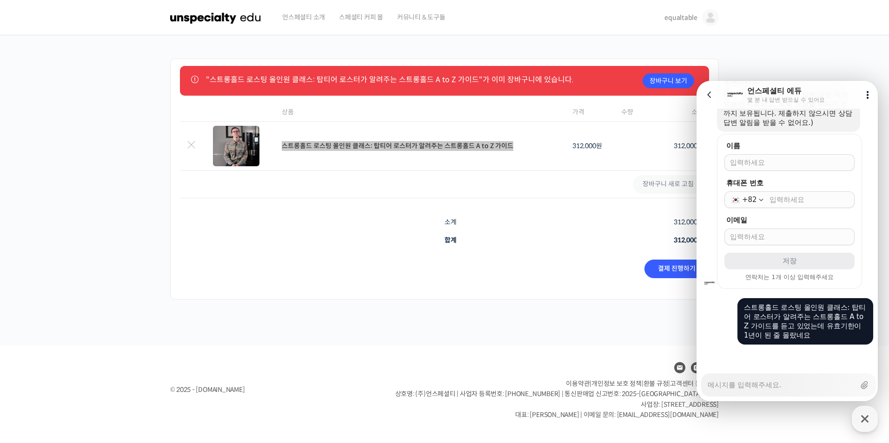
type textarea "x"
type textarea "ㄷ"
type textarea "x"
type textarea "다"
type textarea "x"
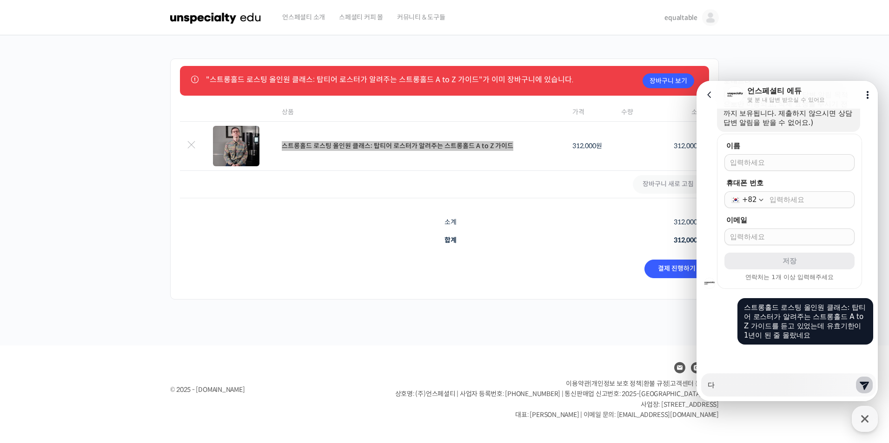
type textarea "닷"
type textarea "x"
type textarea "다시"
type textarea "x"
type textarea "다시"
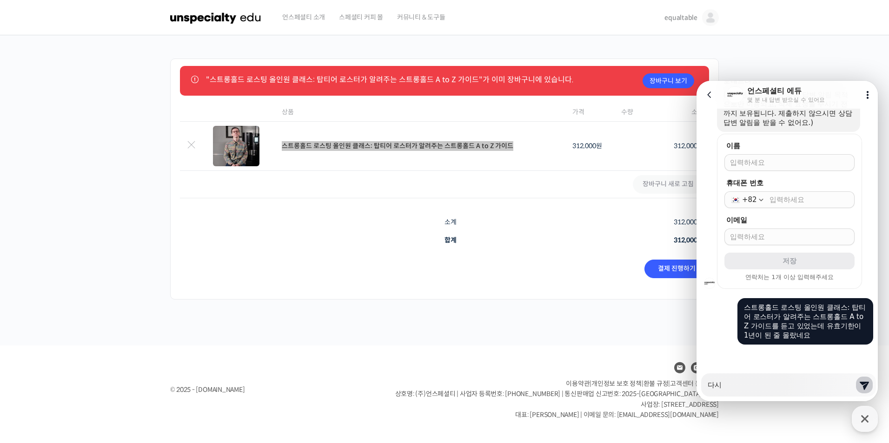
type textarea "x"
type textarea "다시 ㄱ"
type textarea "x"
type textarea "다시 겨"
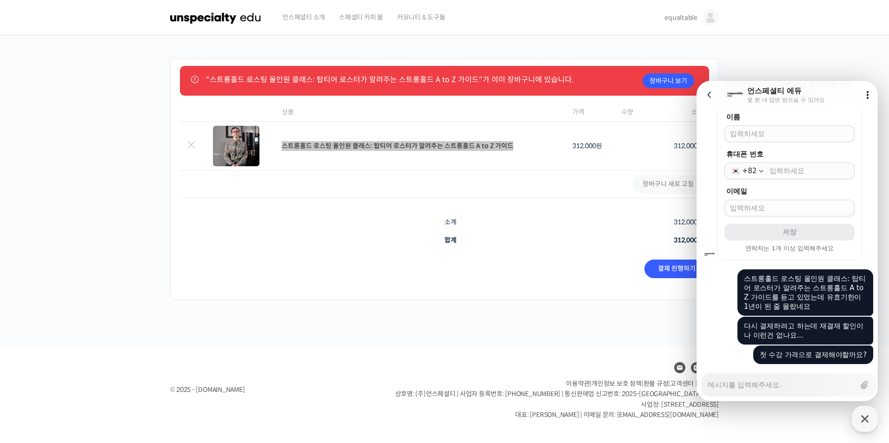
scroll to position [296, 0]
